Goal: Check status: Check status

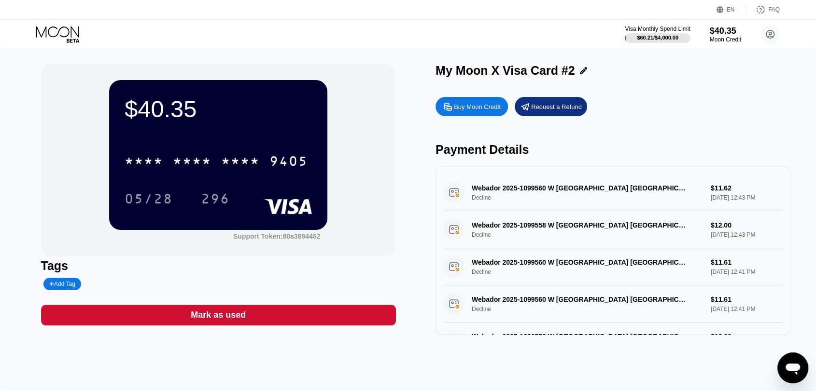
click at [49, 32] on icon at bounding box center [58, 34] width 45 height 17
